Goal: Task Accomplishment & Management: Manage account settings

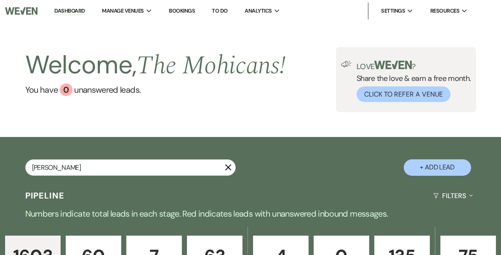
type input "[PERSON_NAME]"
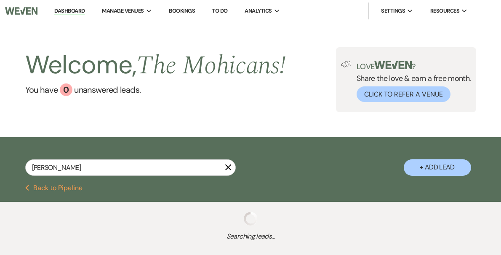
select select "8"
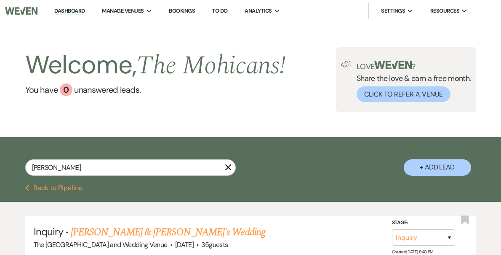
drag, startPoint x: 49, startPoint y: 168, endPoint x: 32, endPoint y: 167, distance: 17.7
click at [32, 167] on input "[PERSON_NAME]" at bounding box center [130, 167] width 210 height 16
type input "[PERSON_NAME]"
click at [85, 11] on link "Dashboard" at bounding box center [69, 11] width 30 height 8
